Goal: Information Seeking & Learning: Learn about a topic

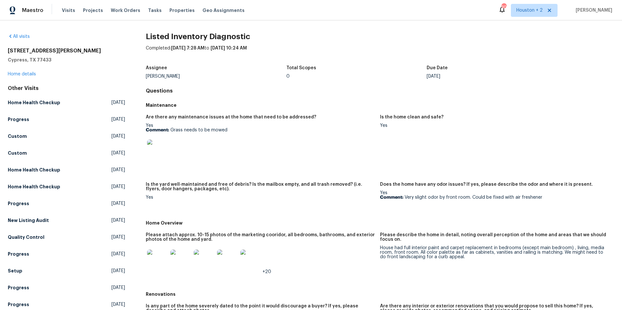
scroll to position [95, 0]
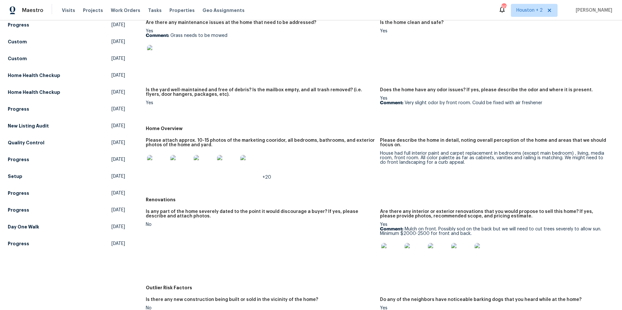
click at [389, 256] on img at bounding box center [391, 253] width 21 height 21
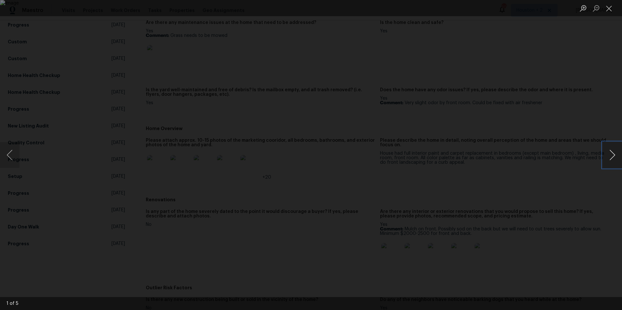
click at [616, 153] on button "Next image" at bounding box center [611, 155] width 19 height 26
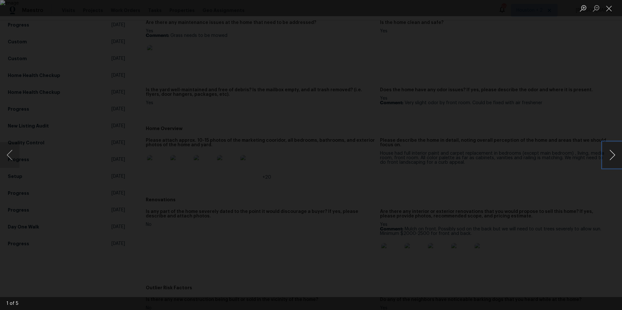
click at [616, 153] on button "Next image" at bounding box center [611, 155] width 19 height 26
click at [609, 10] on button "Close lightbox" at bounding box center [608, 8] width 13 height 11
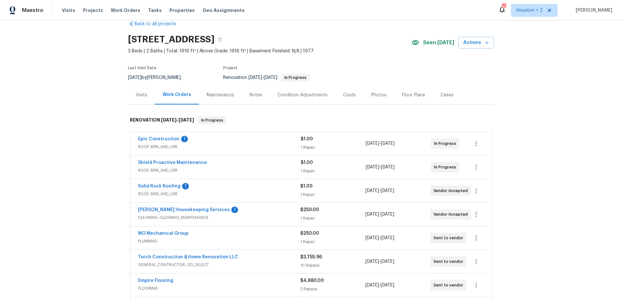
scroll to position [122, 0]
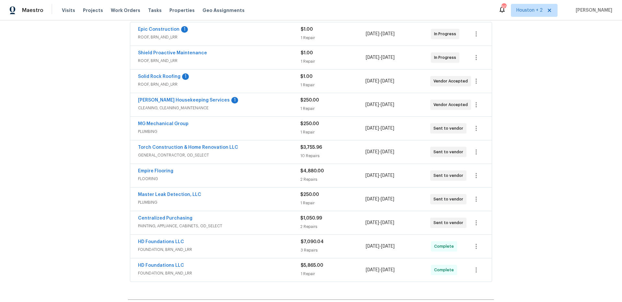
click at [266, 170] on div "Empire Flooring" at bounding box center [219, 172] width 162 height 8
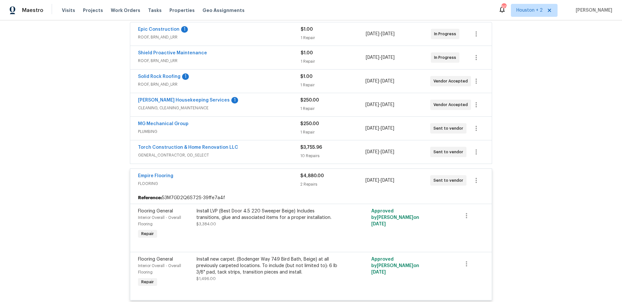
click at [274, 181] on span "FLOORING" at bounding box center [219, 184] width 162 height 6
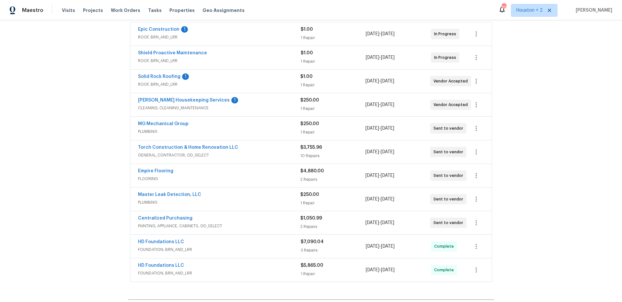
click at [274, 181] on span "FLOORING" at bounding box center [219, 179] width 162 height 6
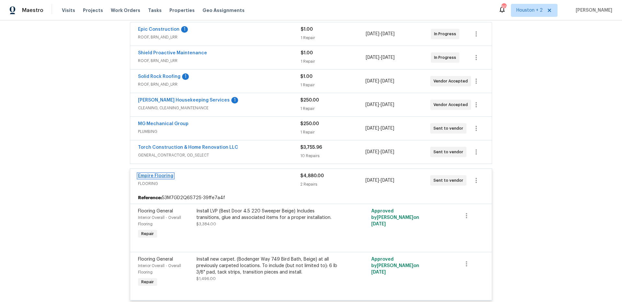
click at [167, 175] on link "Empire Flooring" at bounding box center [155, 176] width 35 height 5
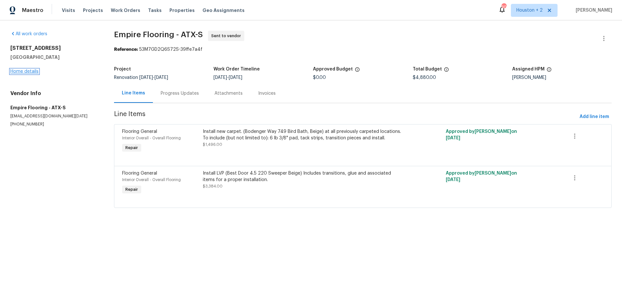
click at [23, 70] on link "Home details" at bounding box center [24, 71] width 28 height 5
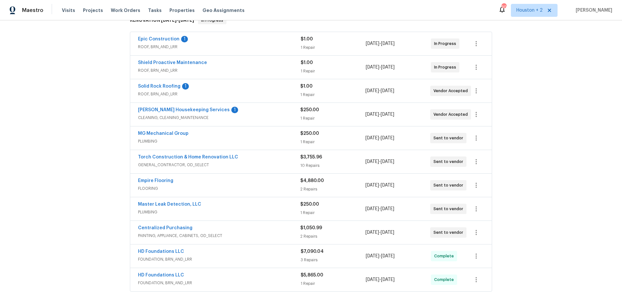
scroll to position [117, 0]
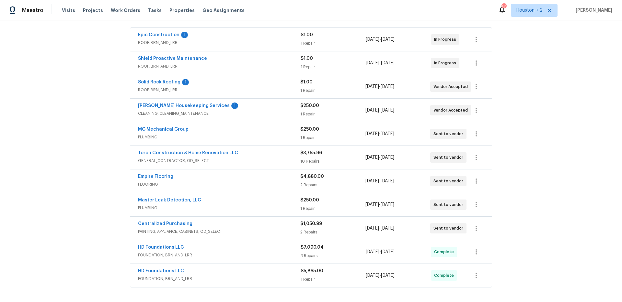
click at [216, 159] on span "GENERAL_CONTRACTOR, OD_SELECT" at bounding box center [219, 161] width 162 height 6
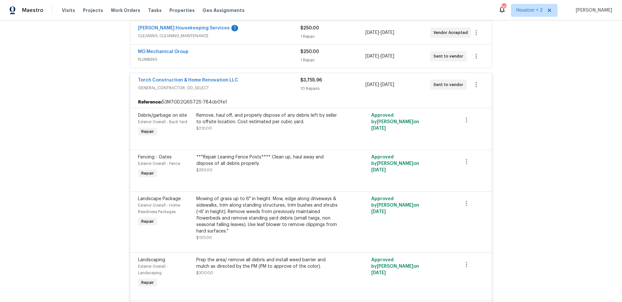
scroll to position [61, 0]
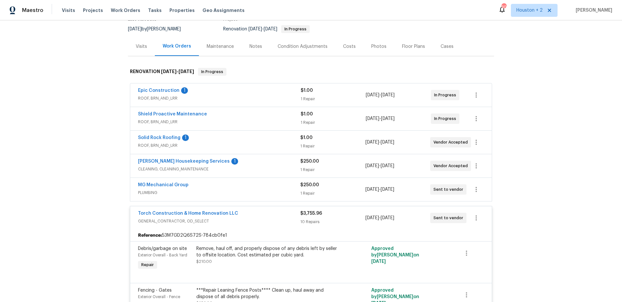
click at [241, 218] on div "Torch Construction & Home Renovation LLC" at bounding box center [219, 214] width 162 height 8
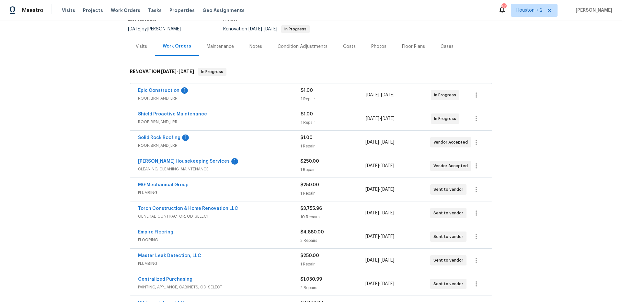
click at [241, 217] on span "GENERAL_CONTRACTOR, OD_SELECT" at bounding box center [219, 216] width 162 height 6
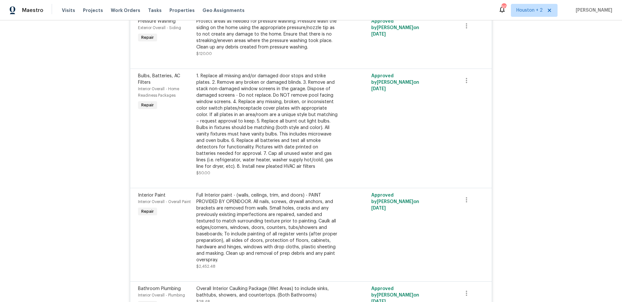
scroll to position [805, 0]
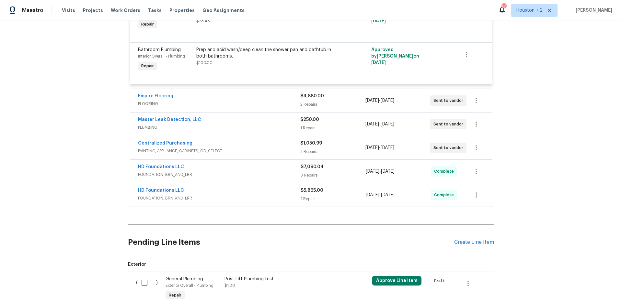
click at [275, 195] on span "FOUNDATION, BRN_AND_LRR" at bounding box center [219, 198] width 163 height 6
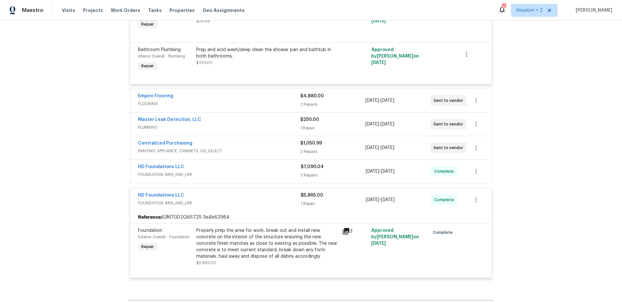
scroll to position [0, 0]
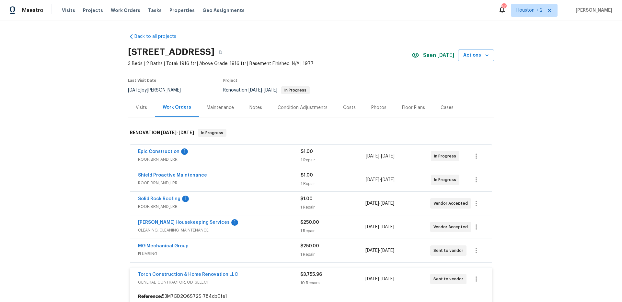
click at [346, 109] on div "Costs" at bounding box center [349, 108] width 13 height 6
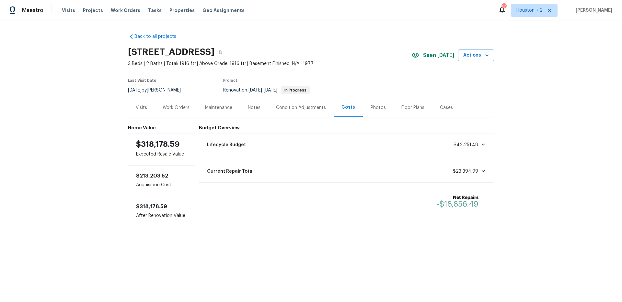
click at [166, 105] on div "Work Orders" at bounding box center [176, 108] width 27 height 6
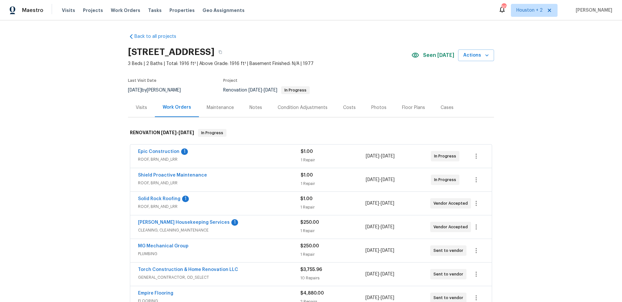
scroll to position [62, 0]
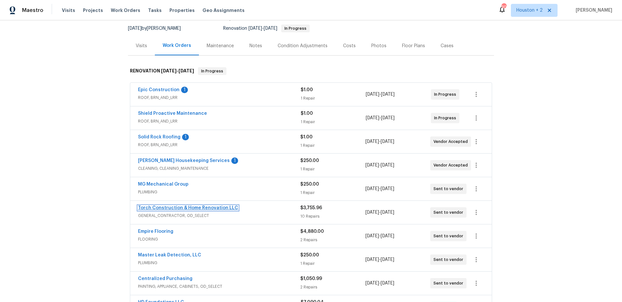
click at [157, 209] on link "Torch Construction & Home Renovation LLC" at bounding box center [188, 208] width 100 height 5
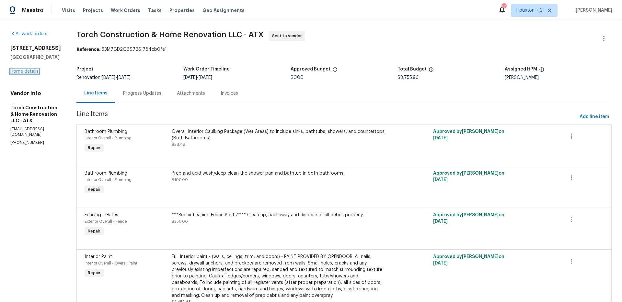
click at [22, 71] on link "Home details" at bounding box center [24, 71] width 28 height 5
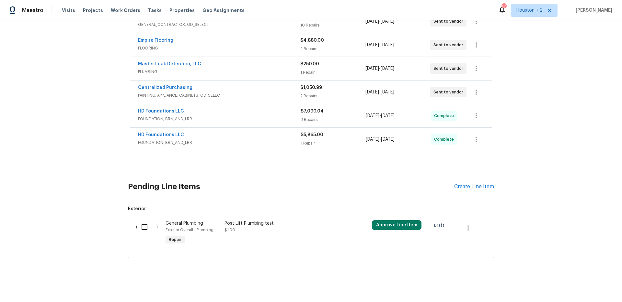
scroll to position [226, 0]
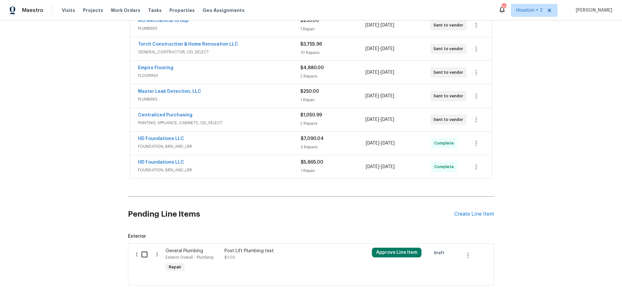
click at [257, 74] on span "FLOORING" at bounding box center [219, 76] width 162 height 6
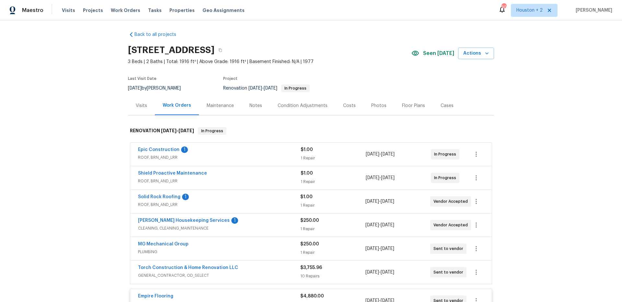
scroll to position [0, 0]
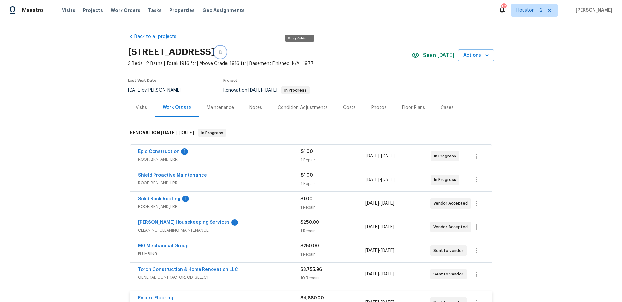
click at [226, 54] on button "button" at bounding box center [220, 52] width 12 height 12
